Goal: Check status: Check status

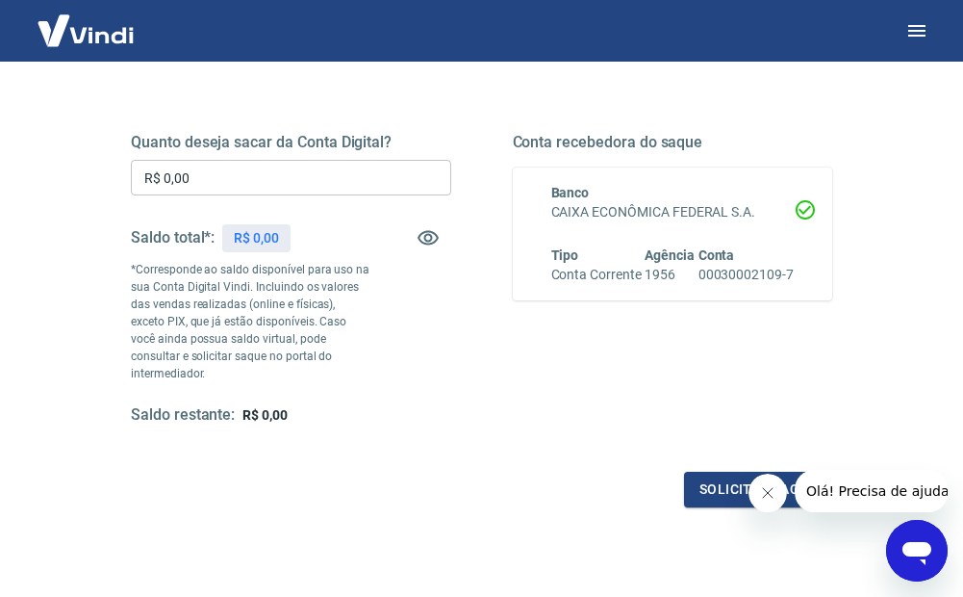
scroll to position [289, 0]
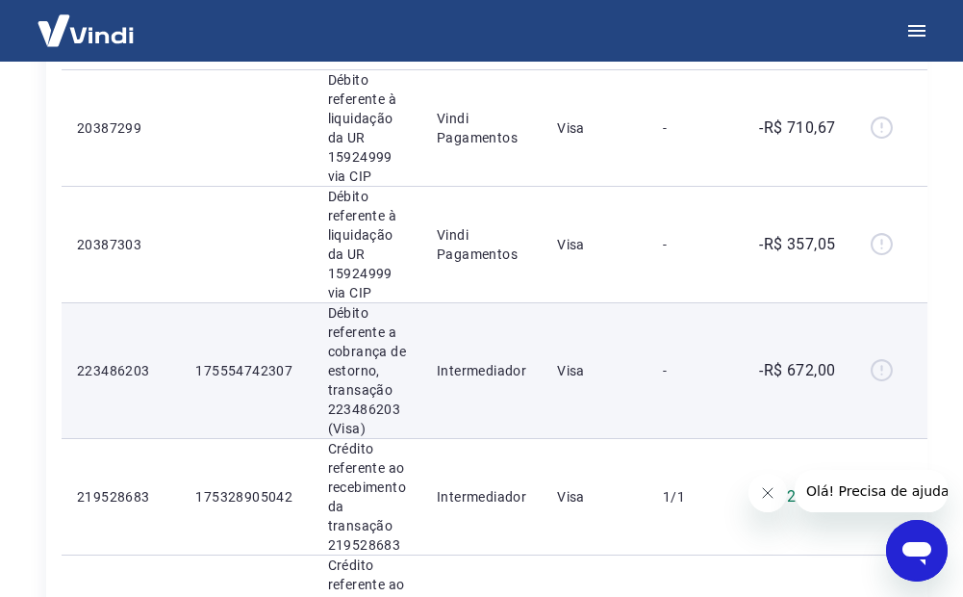
scroll to position [481, 0]
click at [876, 370] on div at bounding box center [889, 369] width 46 height 31
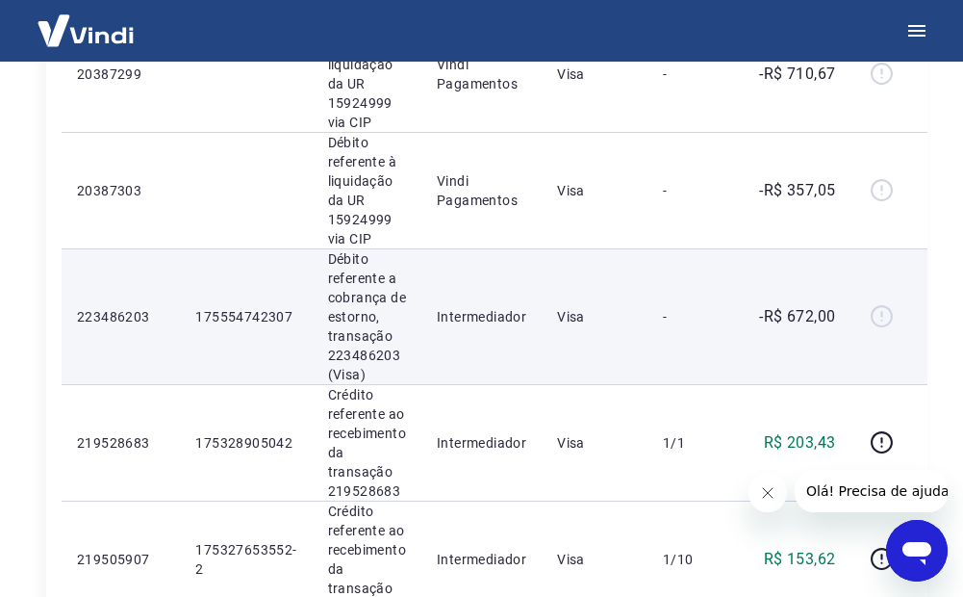
scroll to position [577, 0]
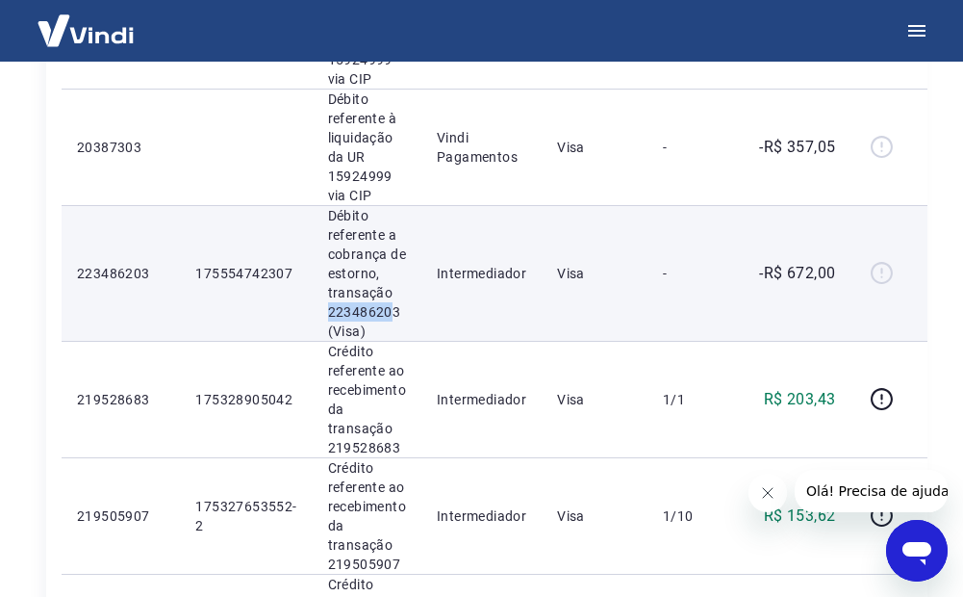
drag, startPoint x: 327, startPoint y: 315, endPoint x: 394, endPoint y: 315, distance: 66.4
click at [394, 315] on p "Débito referente a cobrança de estorno, transação 223486203 (Visa)" at bounding box center [367, 273] width 78 height 135
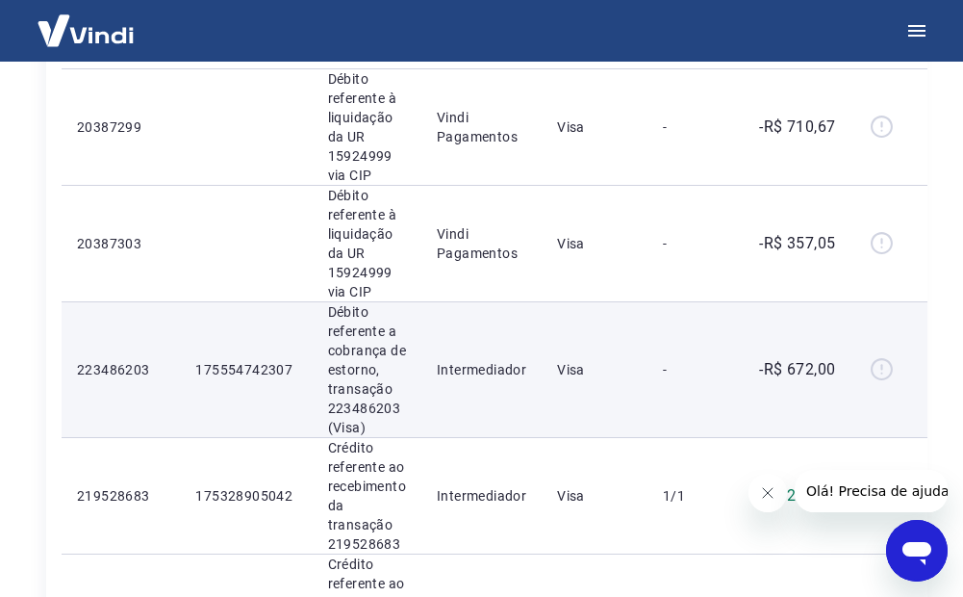
click at [407, 409] on td "Débito referente a cobrança de estorno, transação 223486203 (Visa)" at bounding box center [367, 369] width 109 height 136
